Goal: Navigation & Orientation: Find specific page/section

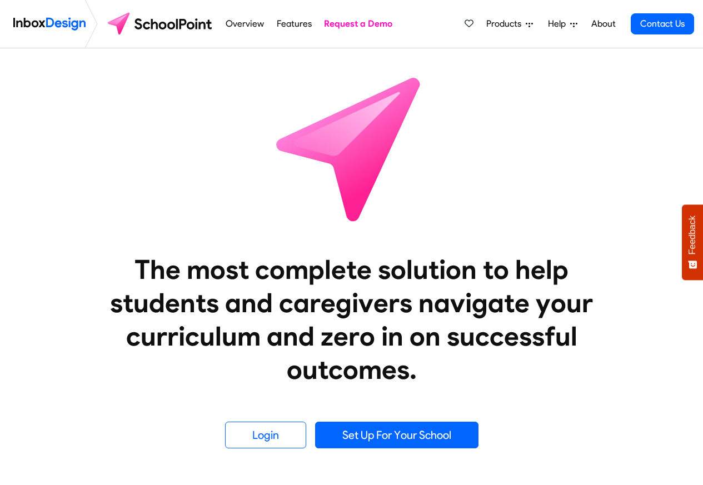
click at [507, 25] on span "Products" at bounding box center [505, 23] width 39 height 13
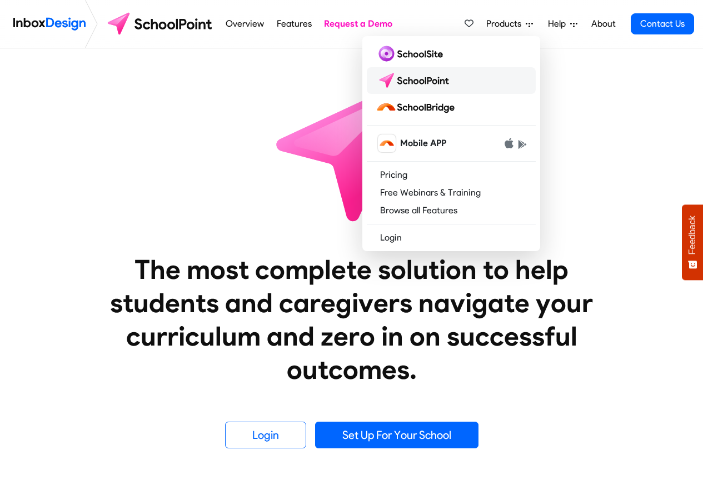
click at [428, 85] on img at bounding box center [414, 81] width 78 height 18
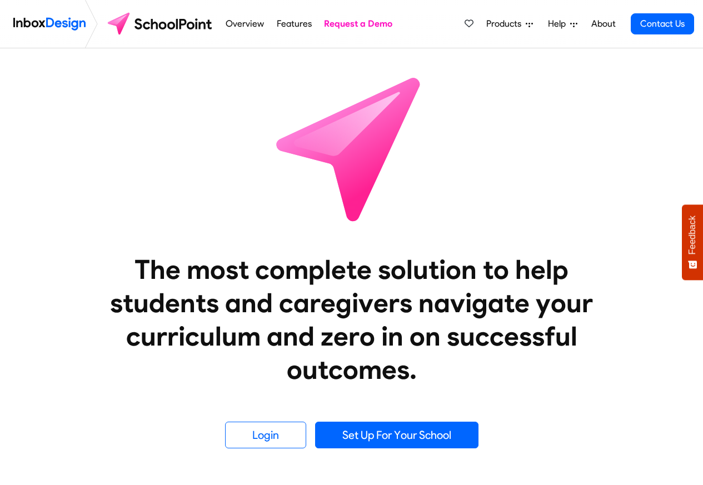
click at [495, 24] on span "Products" at bounding box center [505, 23] width 39 height 13
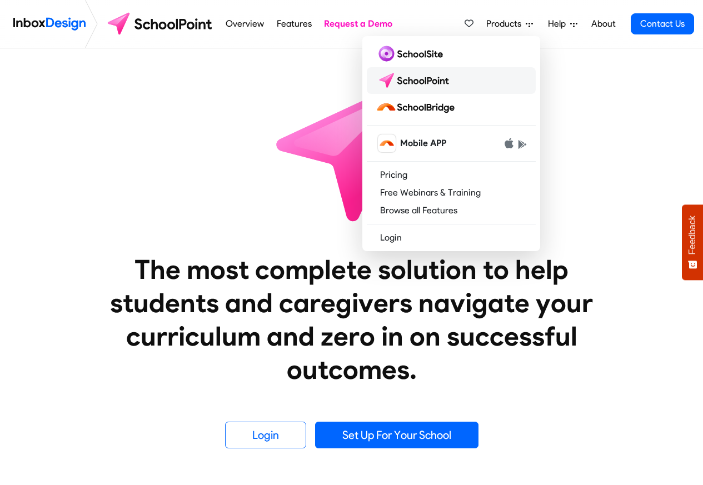
click at [423, 85] on img at bounding box center [414, 81] width 78 height 18
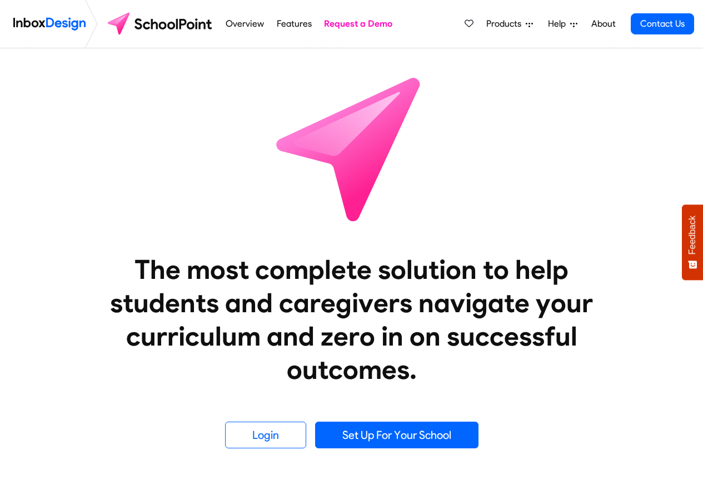
click at [506, 24] on span "Products" at bounding box center [505, 23] width 39 height 13
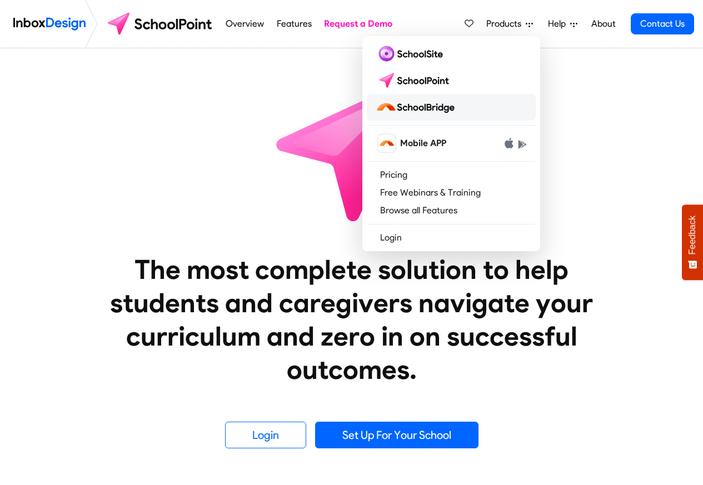
click at [410, 107] on img at bounding box center [416, 107] width 83 height 18
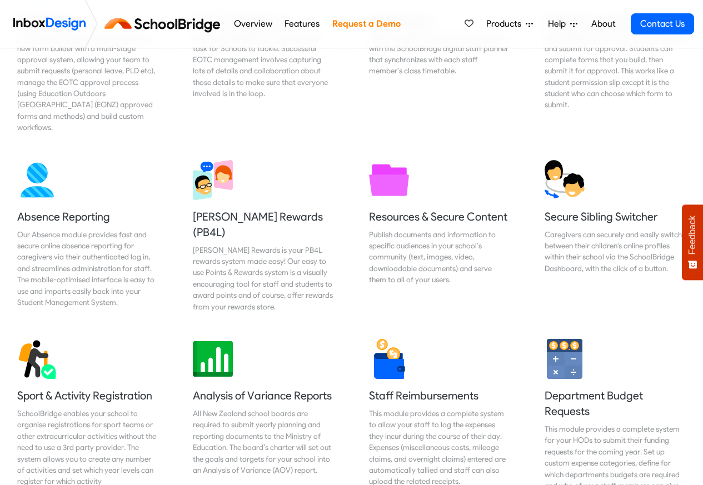
scroll to position [666, 0]
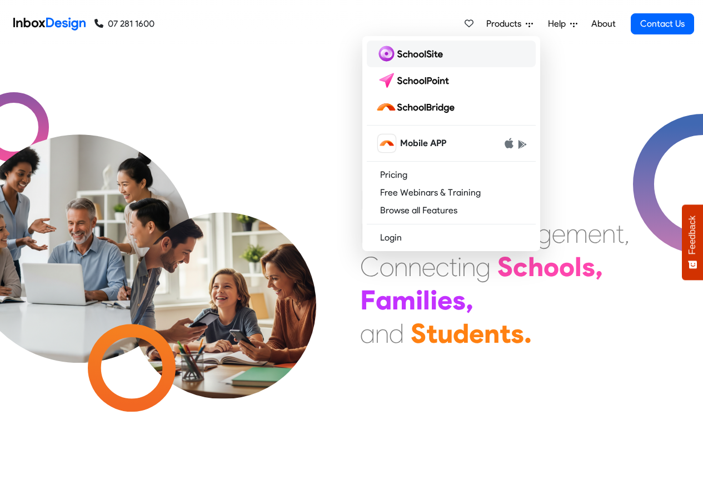
click at [398, 58] on img at bounding box center [411, 54] width 72 height 18
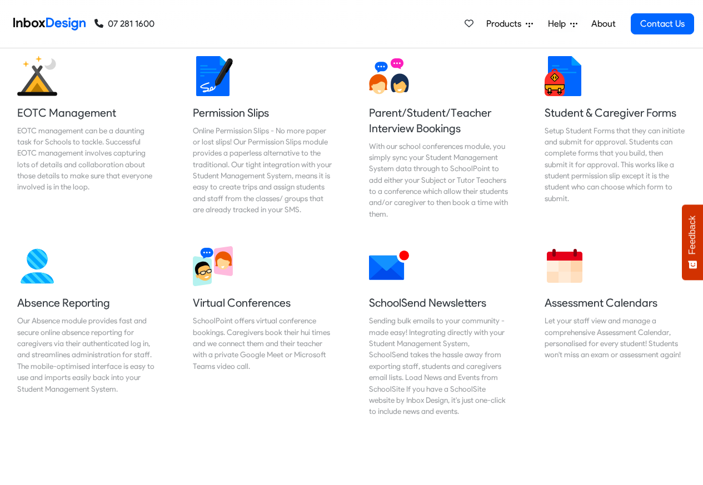
scroll to position [800, 0]
